Goal: Task Accomplishment & Management: Use online tool/utility

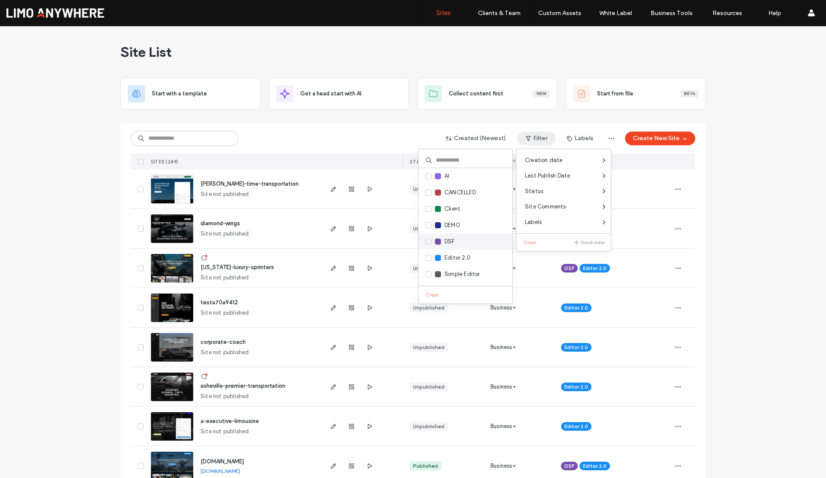
click at [449, 239] on span "DSF" at bounding box center [449, 241] width 11 height 9
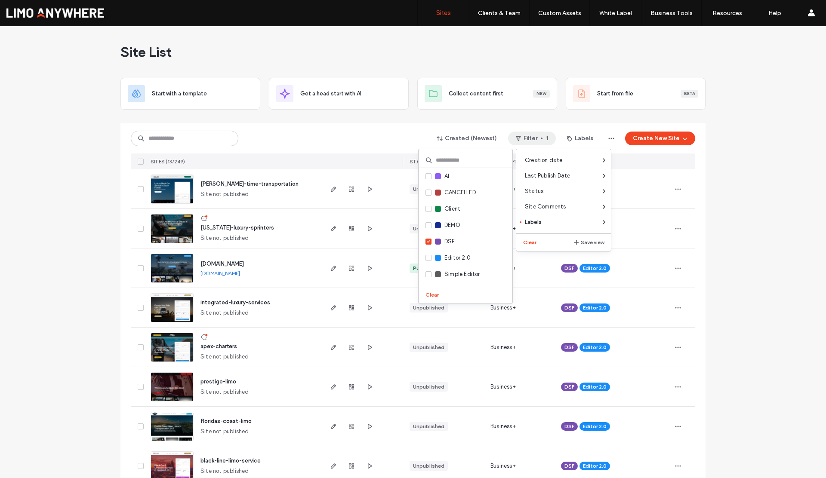
click at [384, 138] on div "Created (Newest) Filter 1 Labels Create New Site" at bounding box center [413, 138] width 564 height 16
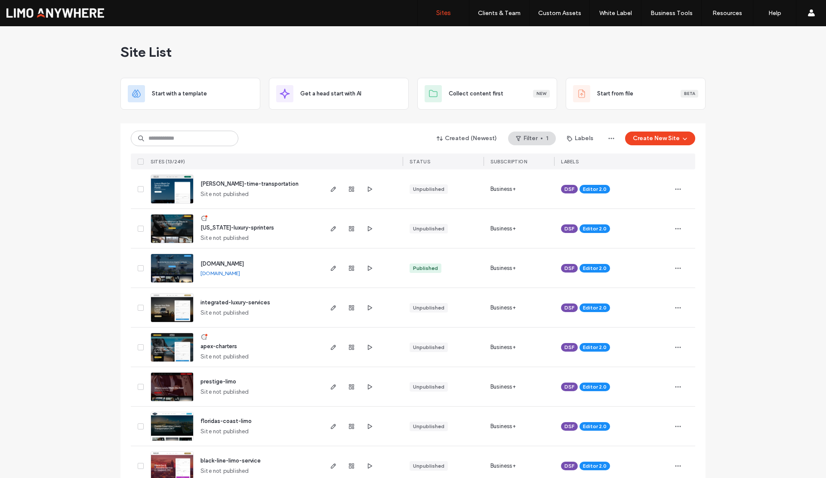
scroll to position [216, 0]
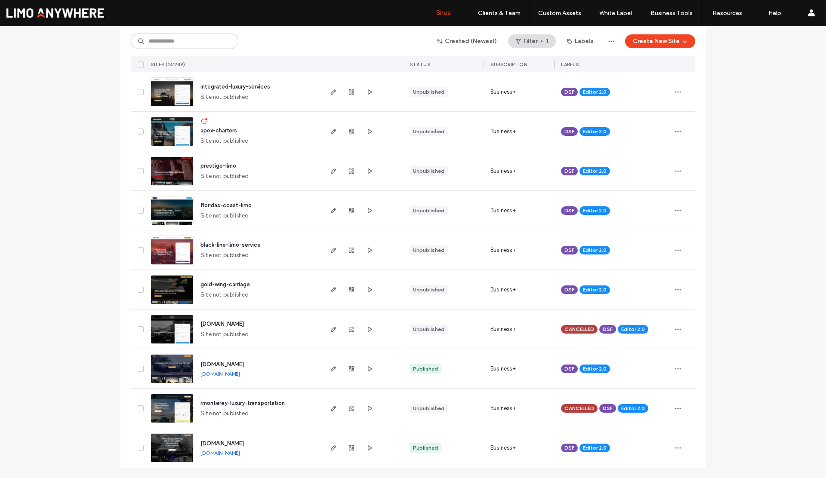
drag, startPoint x: 292, startPoint y: 325, endPoint x: 212, endPoint y: 326, distance: 79.2
click at [212, 326] on div "www.blackdiamondexecutives.com Site not published" at bounding box center [258, 329] width 128 height 39
copy span "blackdiamondexecutives.com"
click at [221, 119] on div "apex-charters Site not published" at bounding box center [258, 131] width 128 height 39
click at [349, 329] on use "button" at bounding box center [351, 329] width 5 height 5
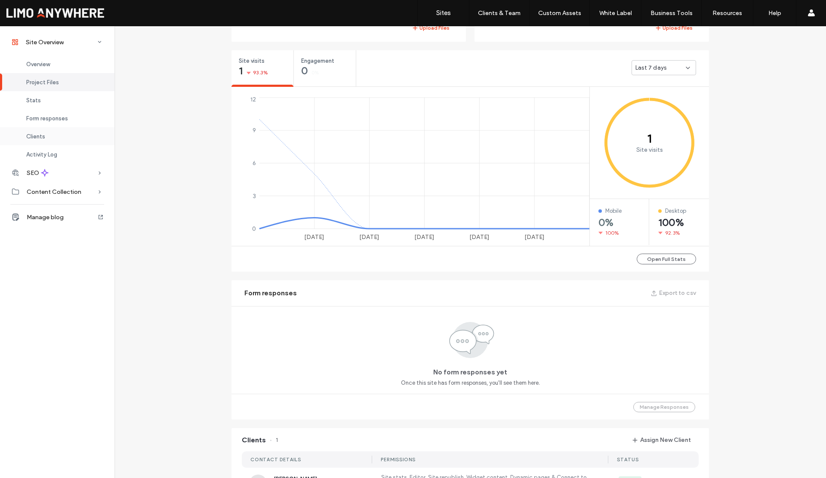
click at [40, 137] on span "Clients" at bounding box center [35, 136] width 19 height 6
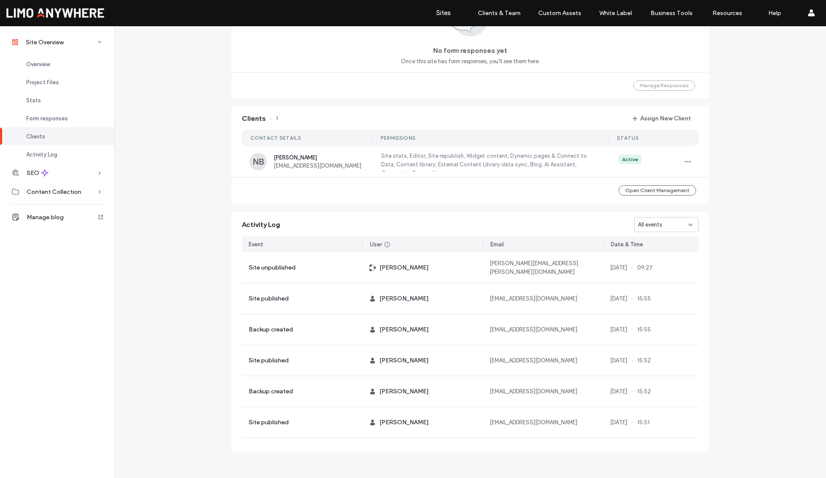
scroll to position [629, 0]
click at [689, 160] on span "button" at bounding box center [688, 161] width 14 height 14
click at [703, 199] on span "Manage Access" at bounding box center [716, 200] width 40 height 9
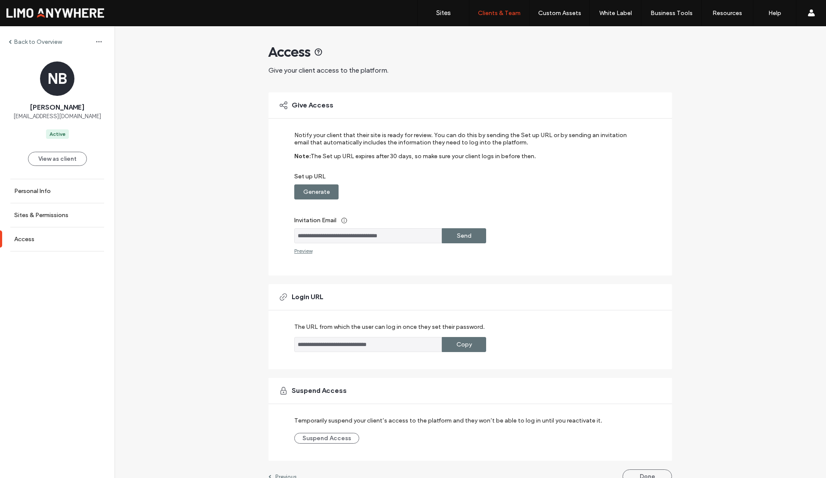
scroll to position [14, 0]
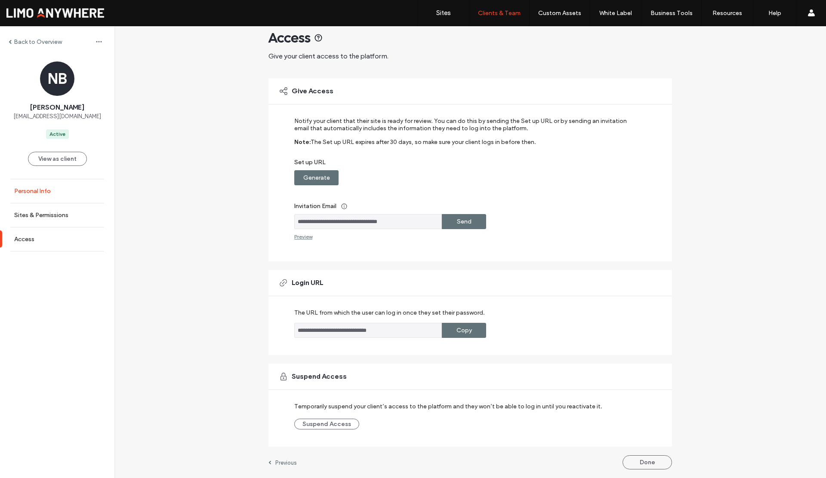
click at [60, 193] on link "Personal Info" at bounding box center [57, 191] width 114 height 24
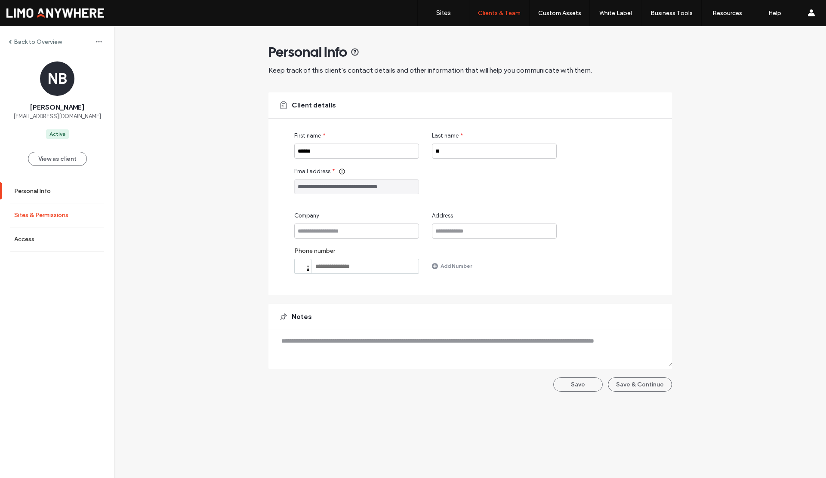
click at [33, 212] on label "Sites & Permissions" at bounding box center [41, 215] width 54 height 7
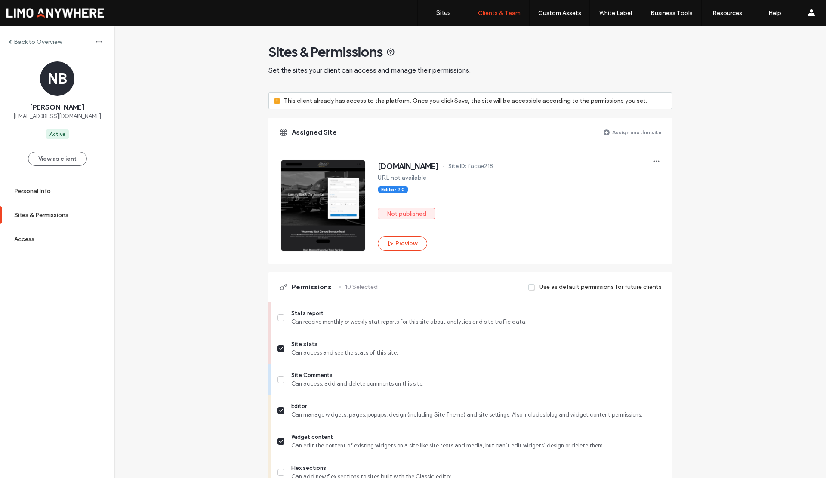
click at [32, 40] on label "Back to Overview" at bounding box center [38, 41] width 48 height 7
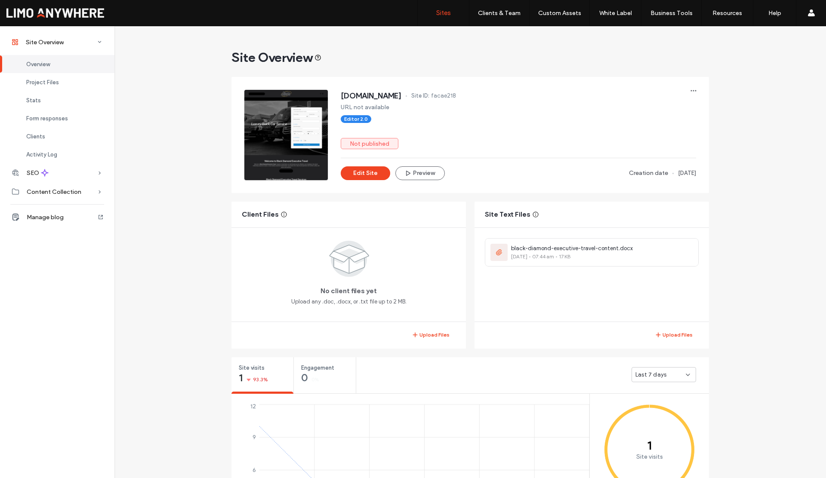
click at [445, 16] on label "Sites" at bounding box center [443, 13] width 15 height 8
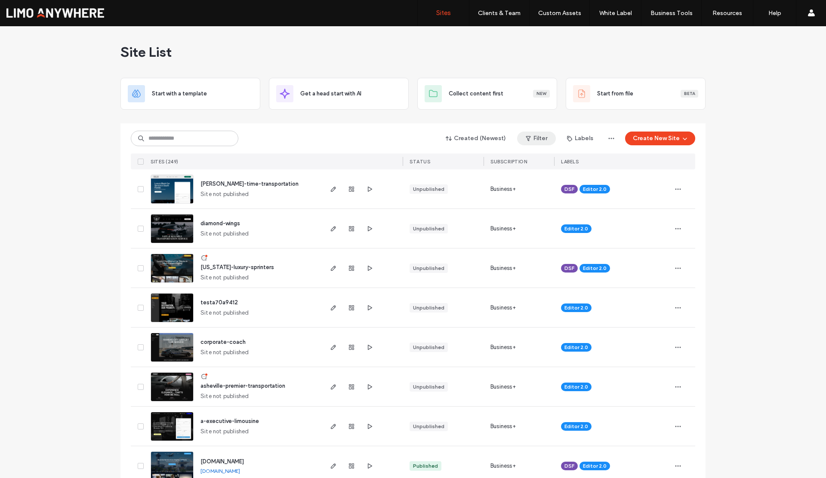
click at [536, 136] on button "Filter" at bounding box center [536, 139] width 39 height 14
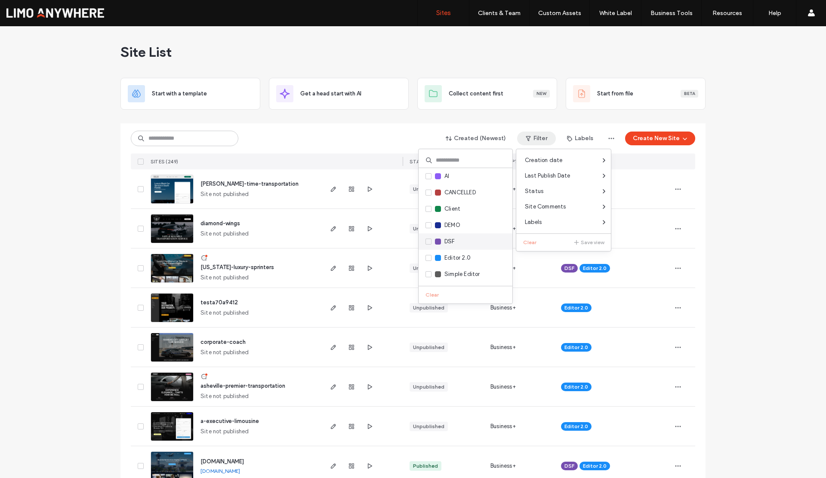
click at [444, 244] on span "DSF" at bounding box center [449, 241] width 11 height 9
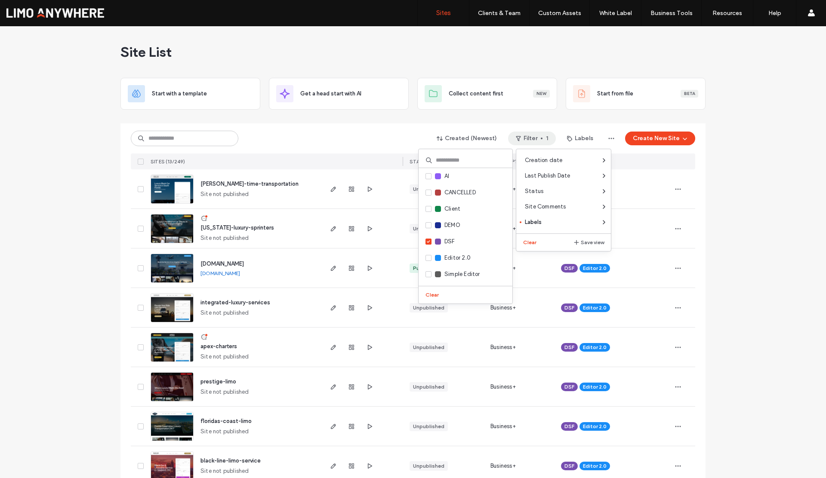
click at [81, 220] on div "Site List Start with a template Get a head start with AI Collect content first …" at bounding box center [413, 360] width 826 height 668
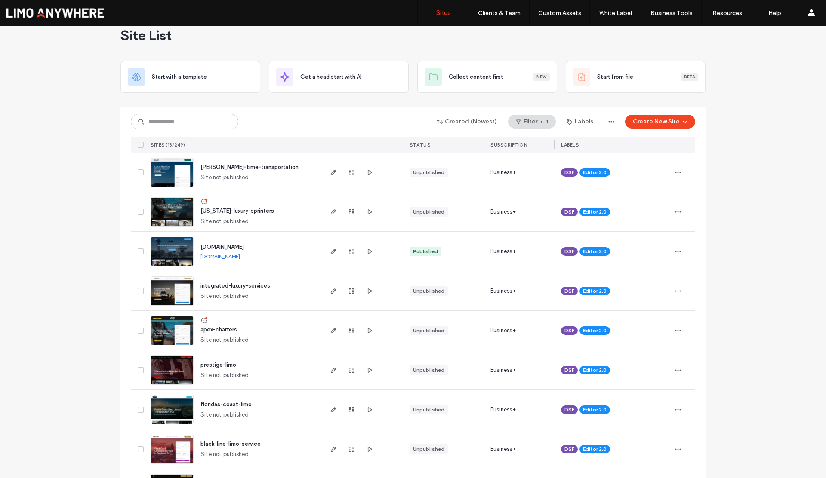
scroll to position [14, 0]
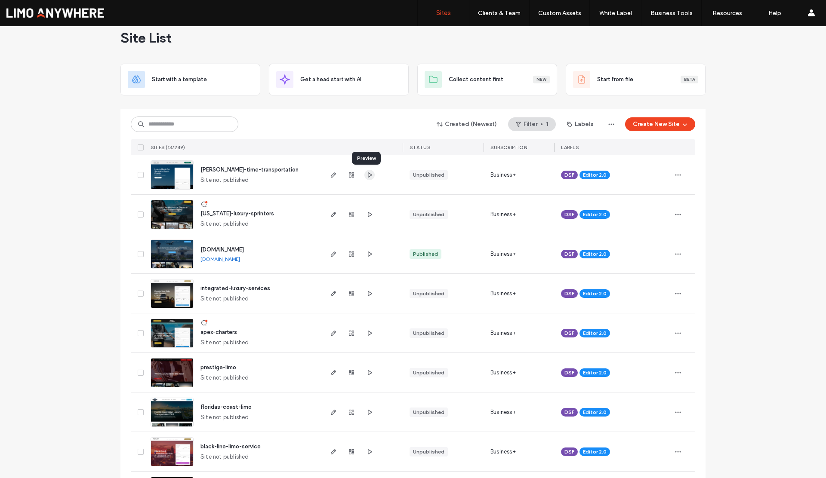
click at [368, 175] on icon "button" at bounding box center [369, 175] width 7 height 7
click at [103, 182] on div "Site List Start with a template Get a head start with AI Collect content first …" at bounding box center [413, 346] width 826 height 668
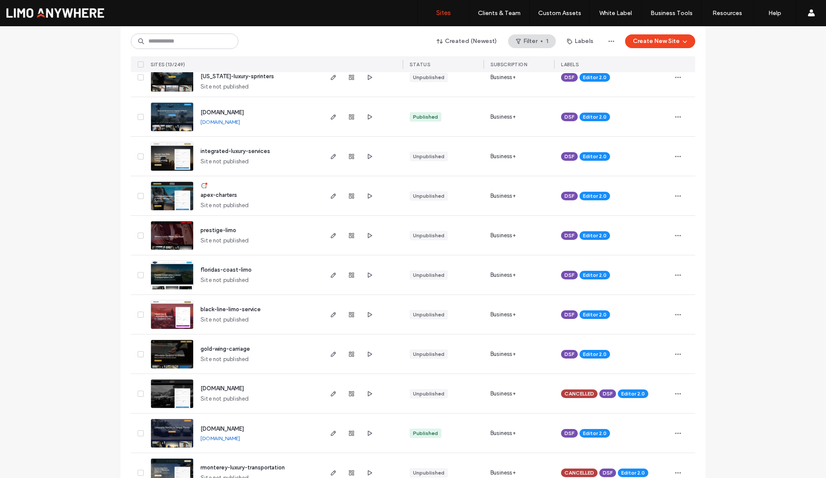
scroll to position [0, 0]
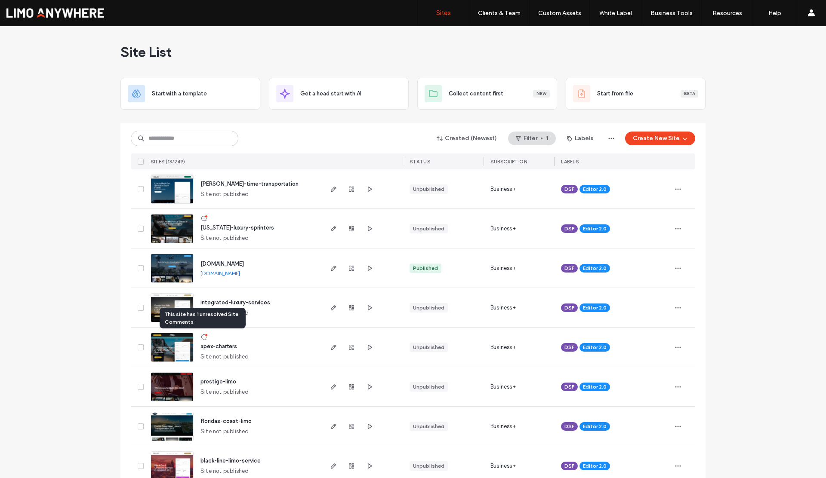
click at [200, 337] on icon at bounding box center [203, 337] width 7 height 7
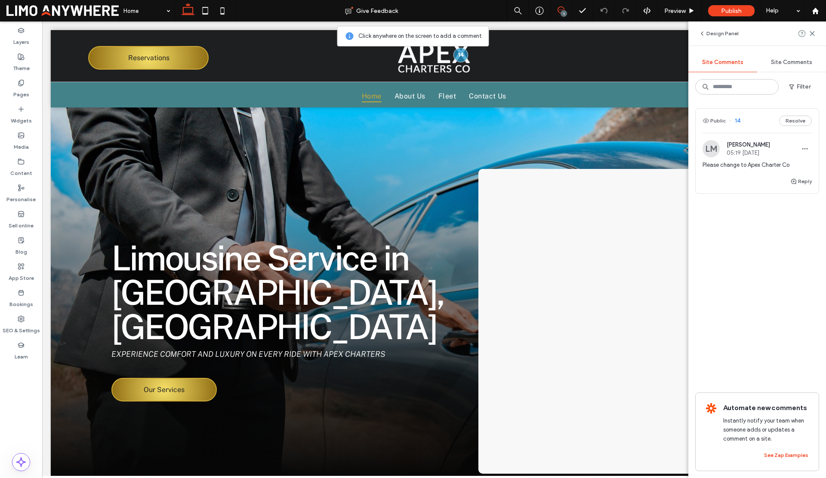
click at [756, 174] on div "Please change to Apex Charter Co" at bounding box center [756, 168] width 109 height 15
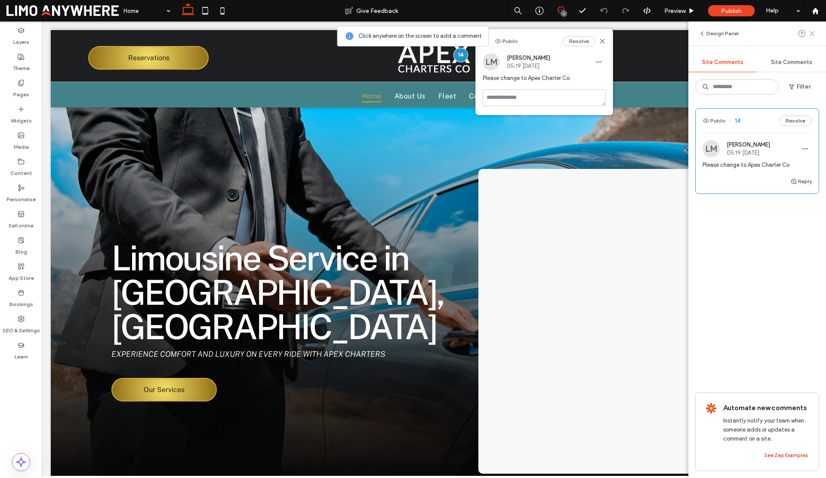
click at [812, 33] on use at bounding box center [812, 33] width 4 height 4
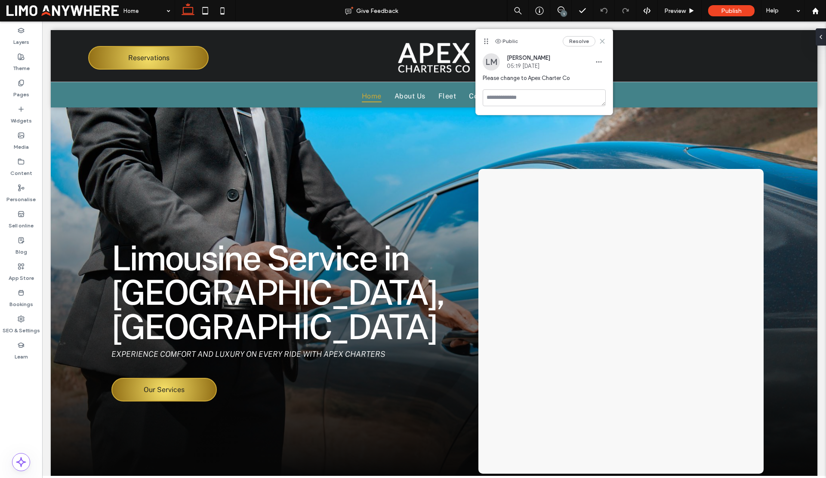
click at [601, 41] on icon at bounding box center [602, 41] width 7 height 7
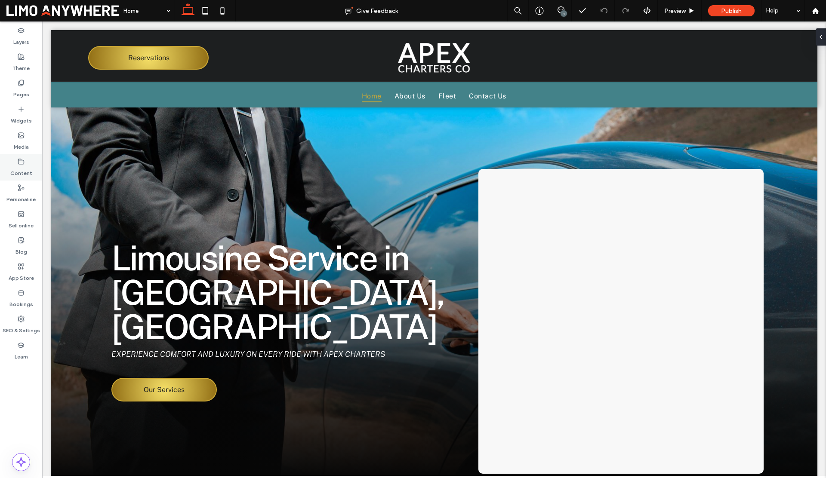
click at [21, 169] on label "Content" at bounding box center [21, 171] width 22 height 12
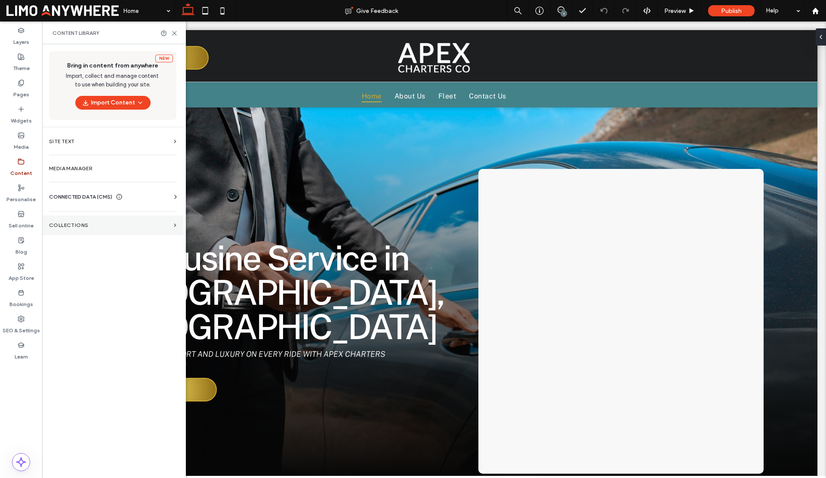
click at [82, 222] on label "COLLECTIONS" at bounding box center [109, 225] width 121 height 6
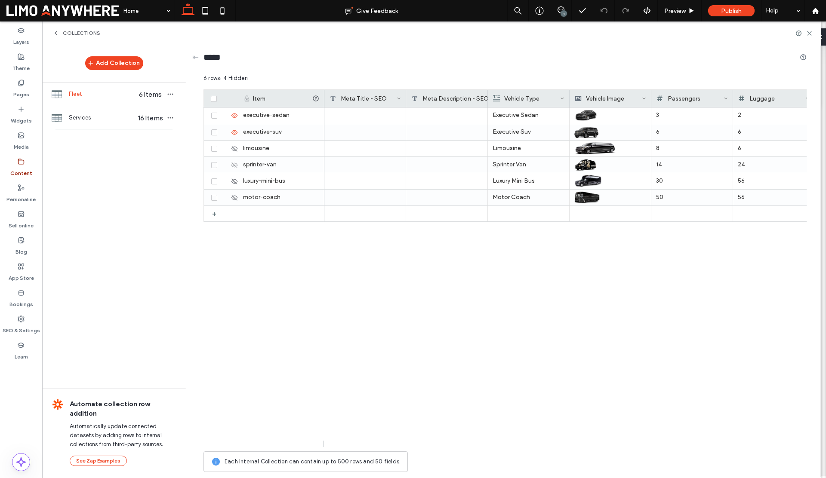
click at [74, 35] on span "COLLECTIONS" at bounding box center [81, 33] width 37 height 7
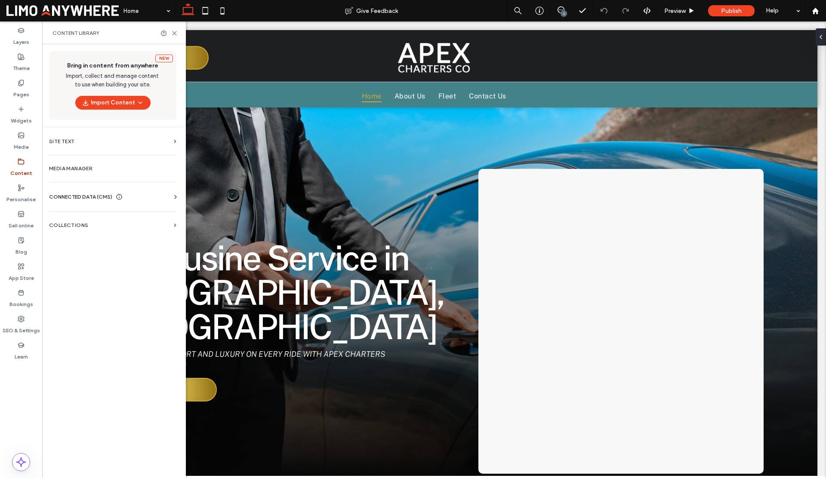
click at [87, 204] on div "Business info Business Text Business Images Find and Replace" at bounding box center [114, 204] width 131 height 7
click at [88, 197] on span "CONNECTED DATA (CMS)" at bounding box center [80, 197] width 63 height 9
click at [86, 222] on section "Business info" at bounding box center [114, 218] width 131 height 20
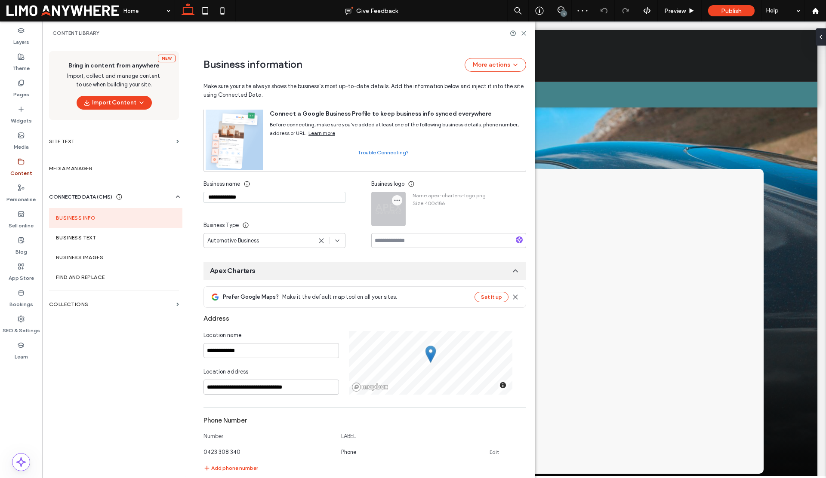
click at [395, 202] on icon "button" at bounding box center [397, 200] width 7 height 7
click at [404, 222] on span at bounding box center [401, 220] width 10 height 9
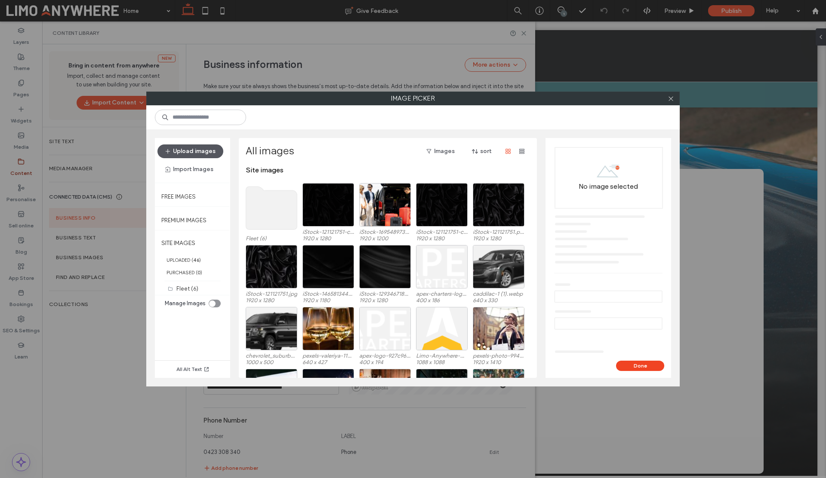
click at [204, 154] on button "Upload images" at bounding box center [190, 152] width 66 height 14
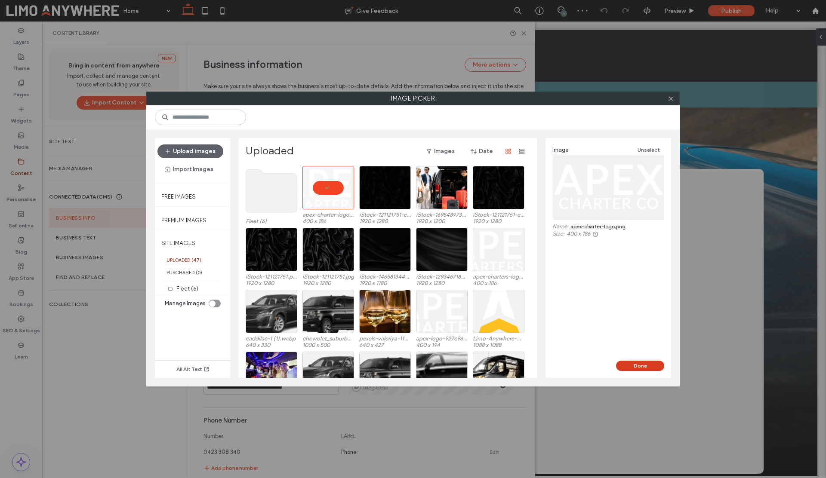
click at [646, 369] on button "Done" at bounding box center [640, 366] width 48 height 10
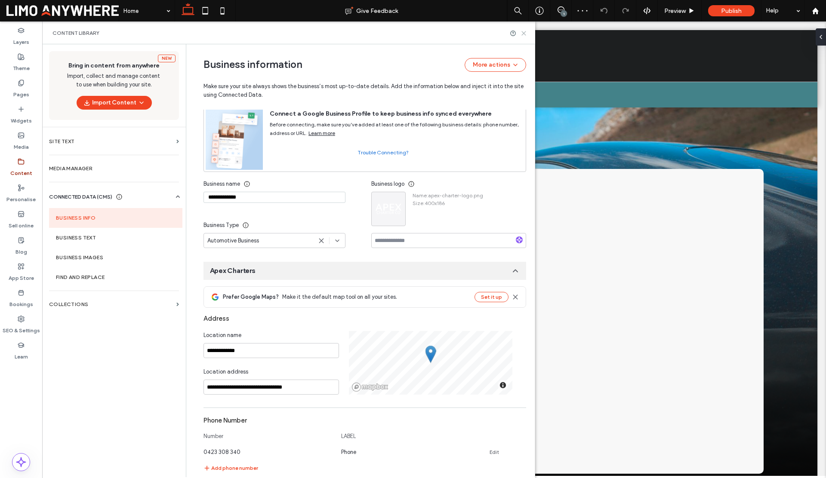
click at [526, 33] on icon at bounding box center [523, 33] width 6 height 6
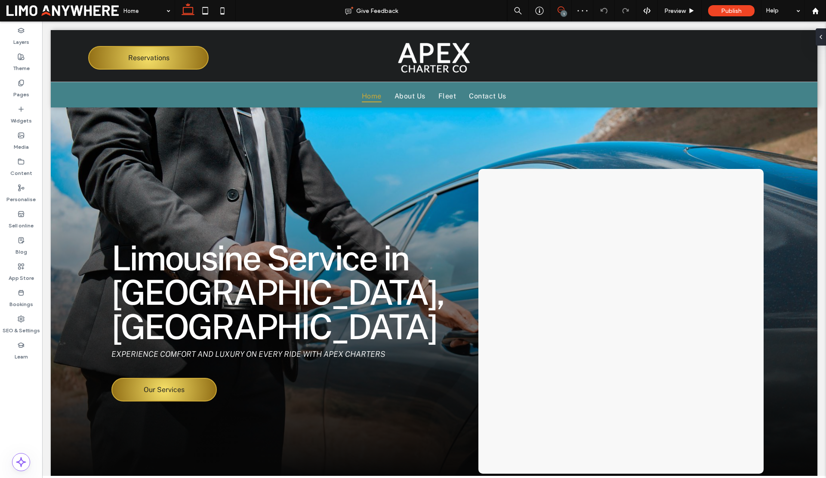
click at [566, 9] on span at bounding box center [560, 9] width 21 height 7
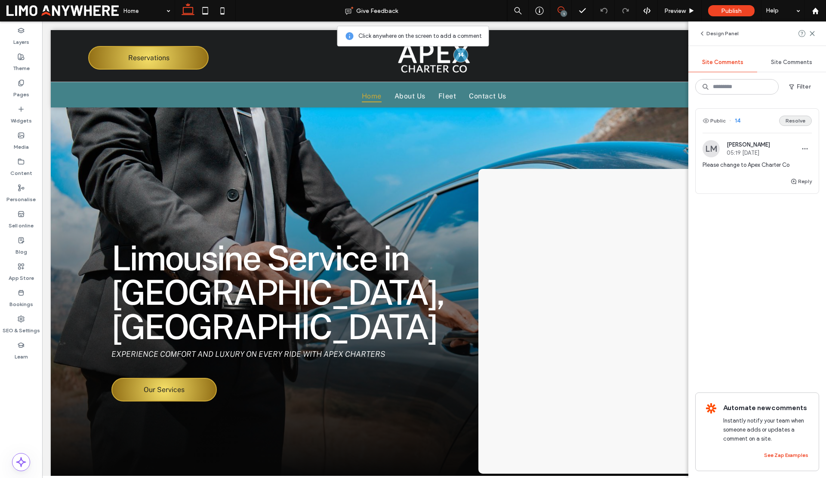
click at [799, 122] on button "Resolve" at bounding box center [795, 121] width 33 height 10
click at [811, 33] on use at bounding box center [812, 33] width 4 height 4
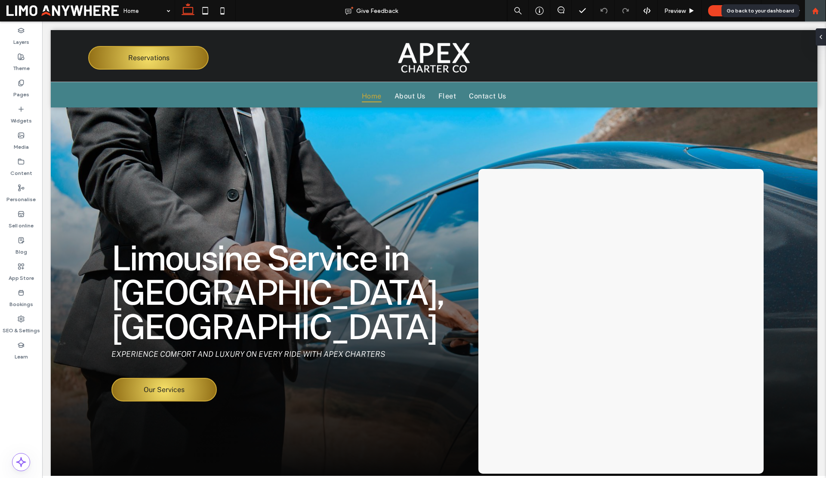
click at [814, 14] on use at bounding box center [815, 10] width 6 height 6
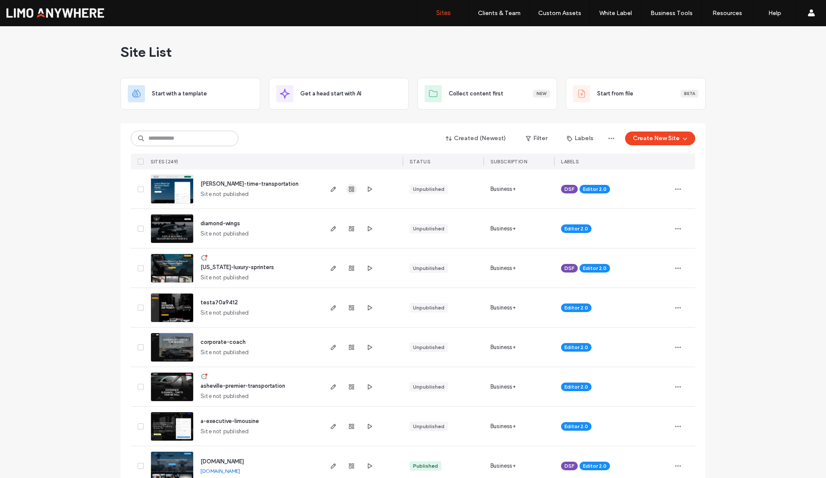
click at [351, 189] on icon "button" at bounding box center [351, 189] width 7 height 7
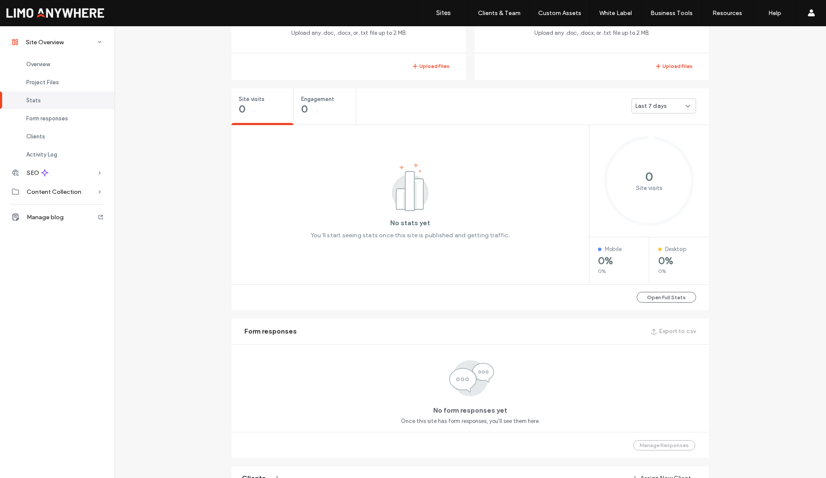
scroll to position [468, 0]
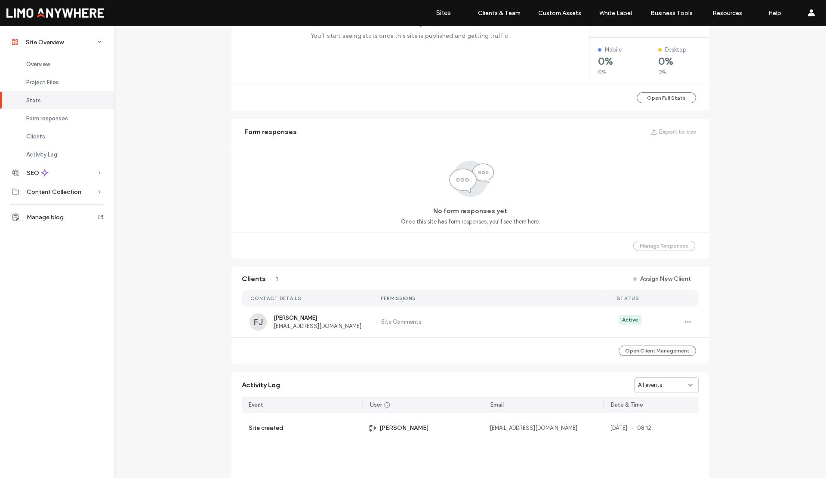
scroll to position [137, 0]
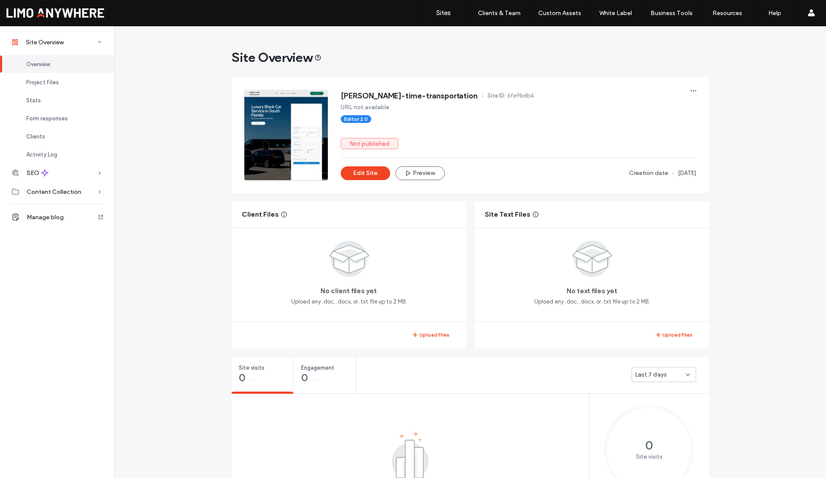
click at [43, 59] on div "Overview" at bounding box center [57, 64] width 114 height 18
